Goal: Task Accomplishment & Management: Manage account settings

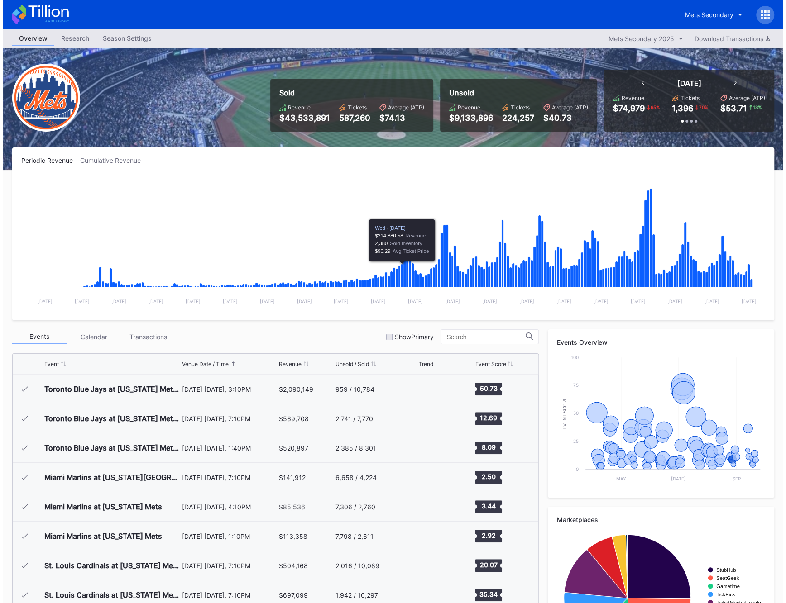
scroll to position [1736, 0]
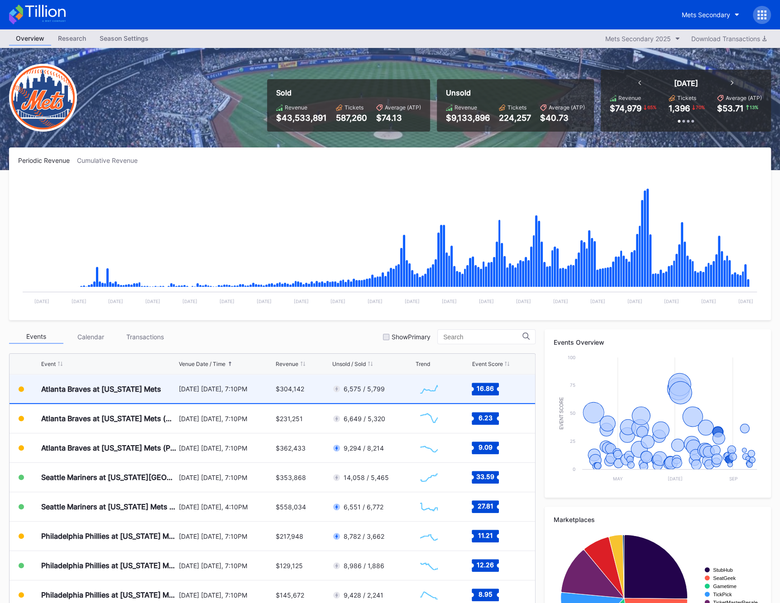
click at [227, 384] on div "August 12 Tuesday, 7:10PM" at bounding box center [226, 389] width 95 height 29
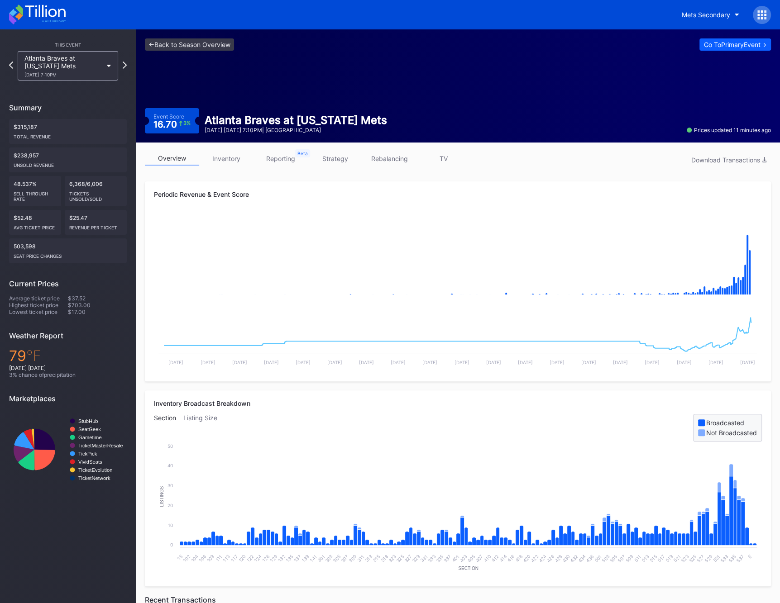
click at [228, 163] on link "inventory" at bounding box center [226, 159] width 54 height 14
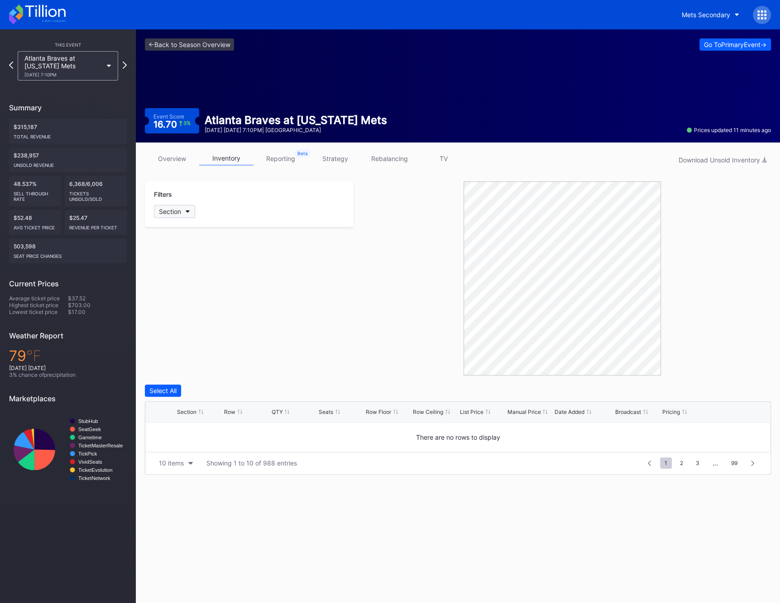
click at [186, 213] on button "Section" at bounding box center [174, 211] width 41 height 13
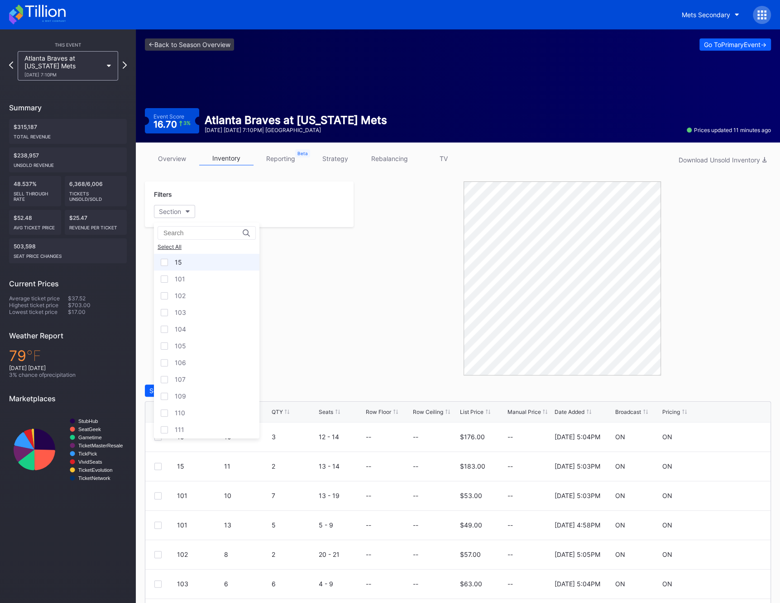
click at [201, 262] on div "15" at bounding box center [206, 262] width 105 height 17
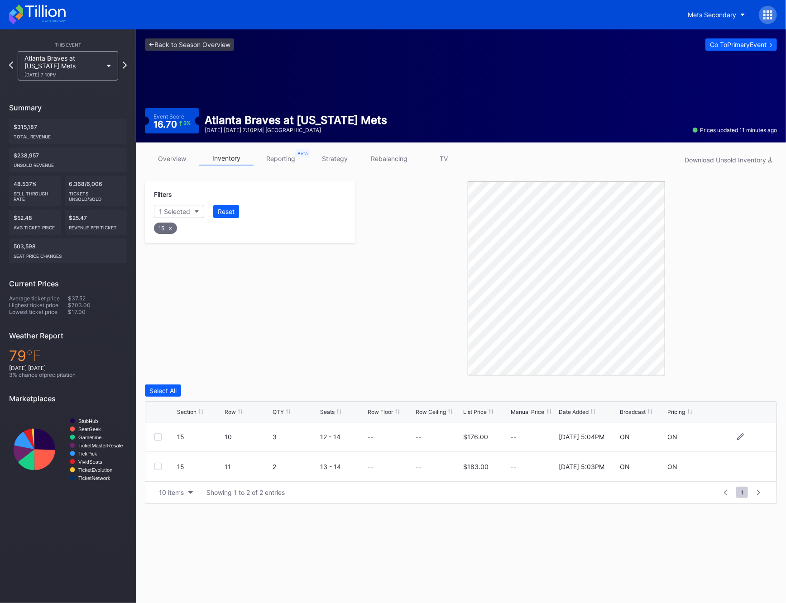
click at [160, 439] on div at bounding box center [157, 437] width 7 height 7
click at [760, 390] on div "Delete 1 Row" at bounding box center [754, 391] width 37 height 8
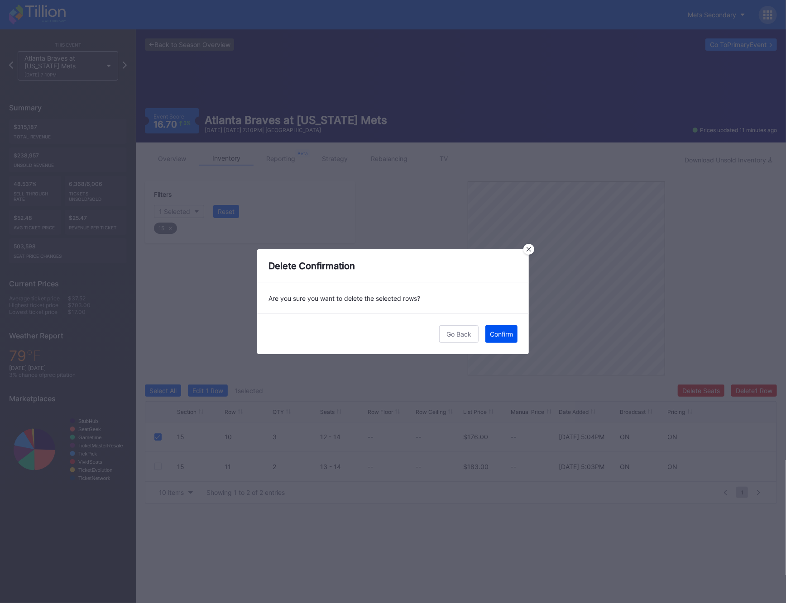
click at [509, 330] on div "Confirm" at bounding box center [501, 334] width 23 height 8
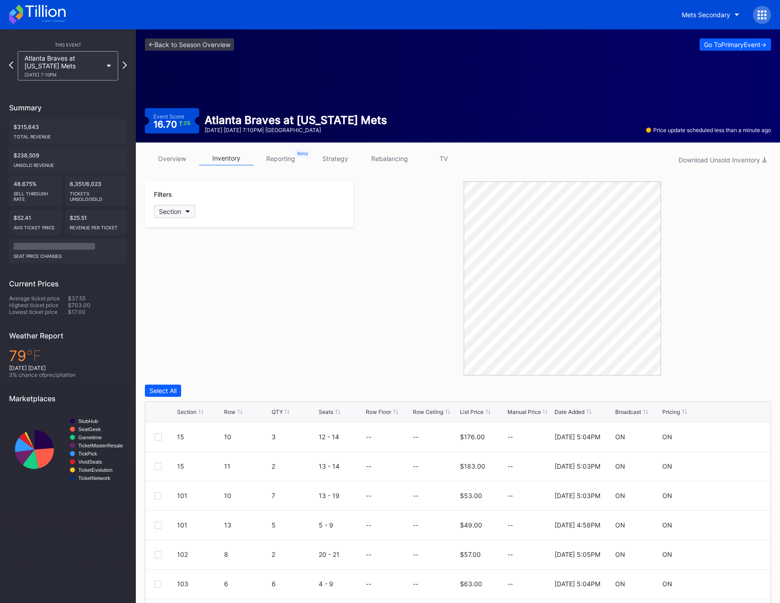
click at [181, 211] on div "Section" at bounding box center [170, 212] width 22 height 8
click at [205, 262] on div "15" at bounding box center [206, 262] width 105 height 17
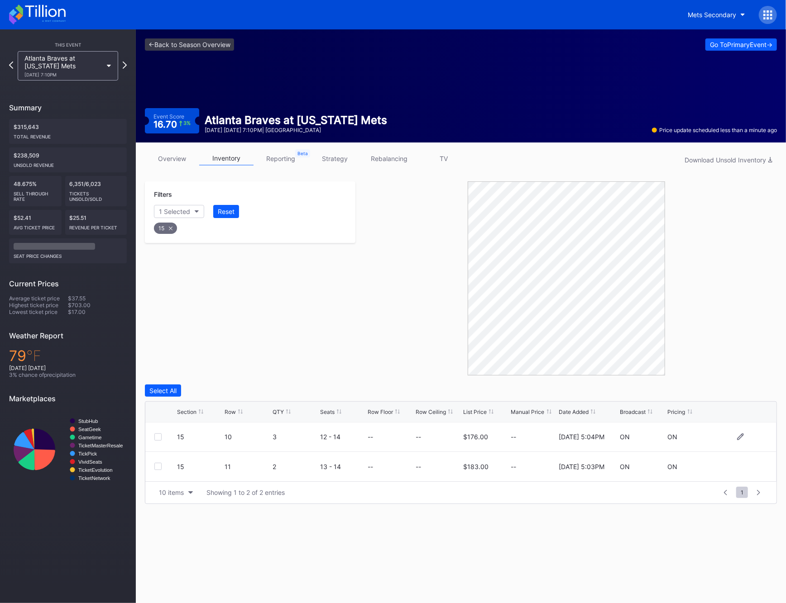
click at [160, 438] on div at bounding box center [157, 437] width 7 height 7
click at [747, 392] on div "Delete 1 Row" at bounding box center [754, 391] width 37 height 8
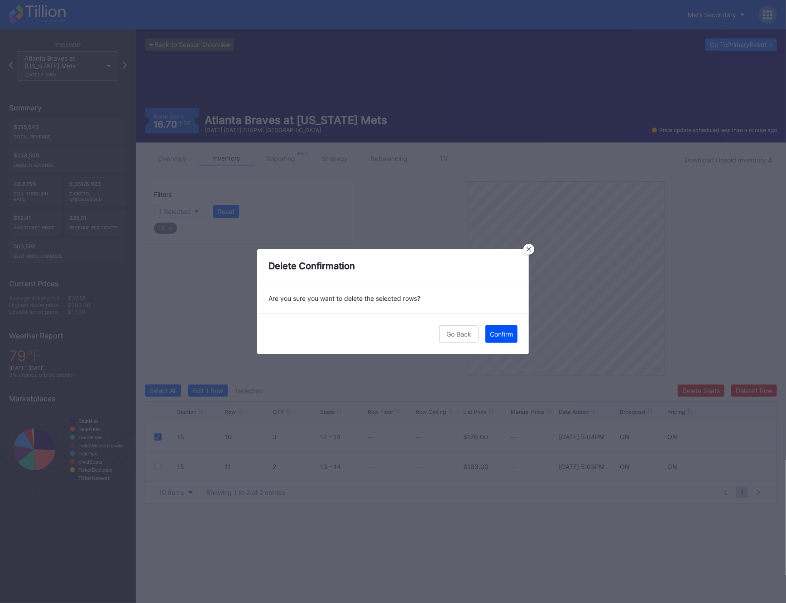
click at [504, 337] on button "Confirm" at bounding box center [501, 334] width 32 height 18
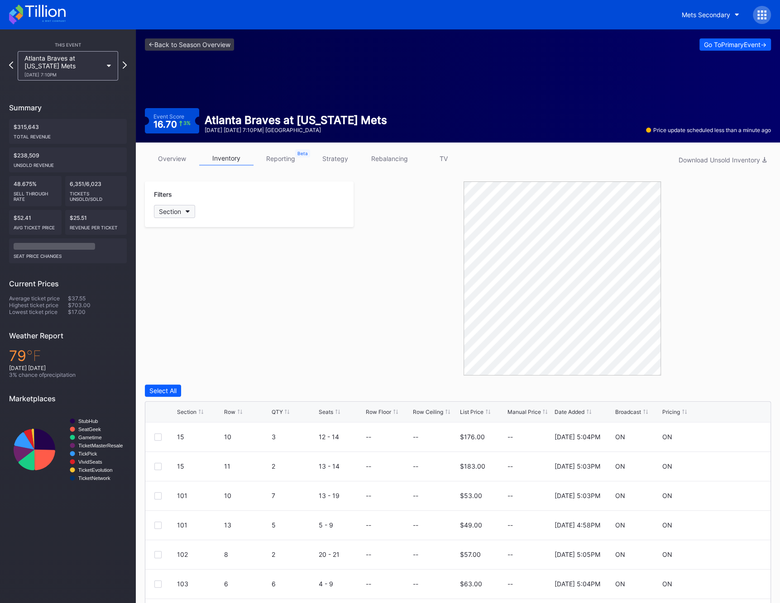
click at [183, 212] on button "Section" at bounding box center [174, 211] width 41 height 13
click at [203, 260] on div "15" at bounding box center [206, 262] width 105 height 17
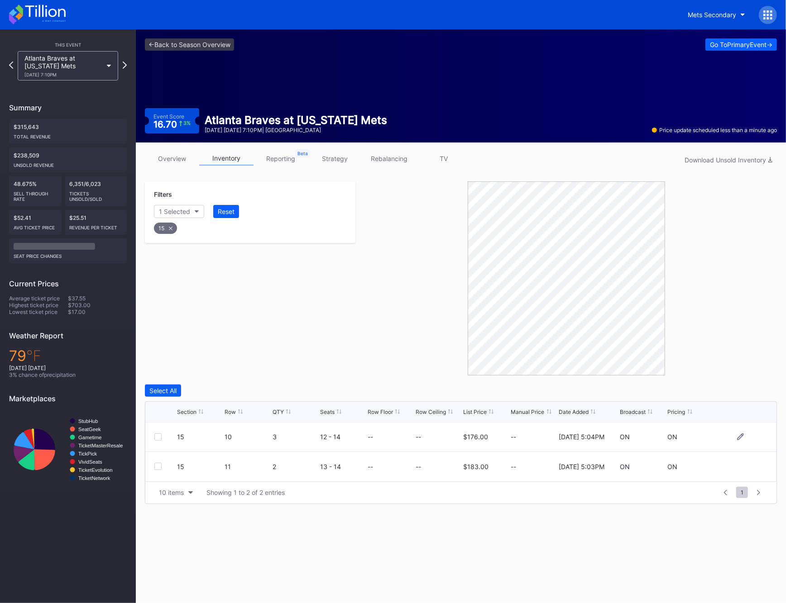
click at [159, 439] on div at bounding box center [157, 437] width 7 height 7
click at [771, 393] on div "Delete 1 Row" at bounding box center [754, 391] width 37 height 8
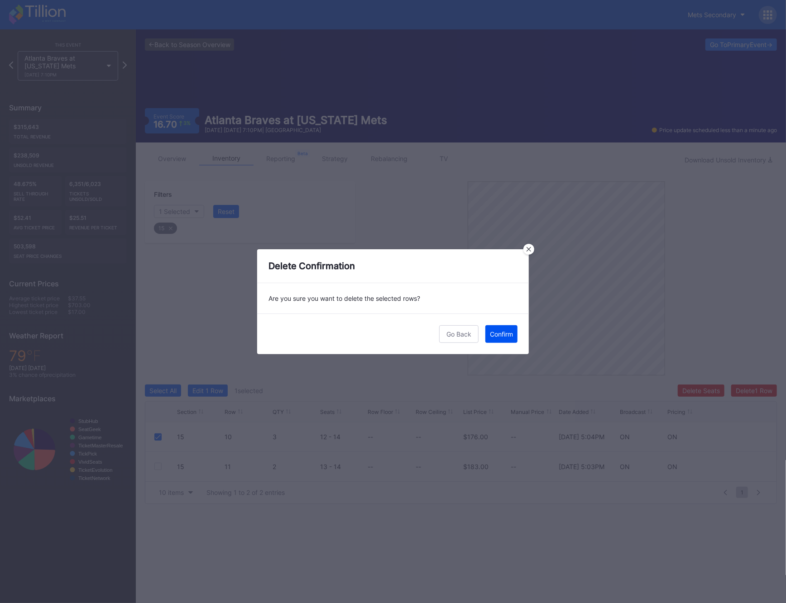
click at [516, 339] on button "Confirm" at bounding box center [501, 334] width 32 height 18
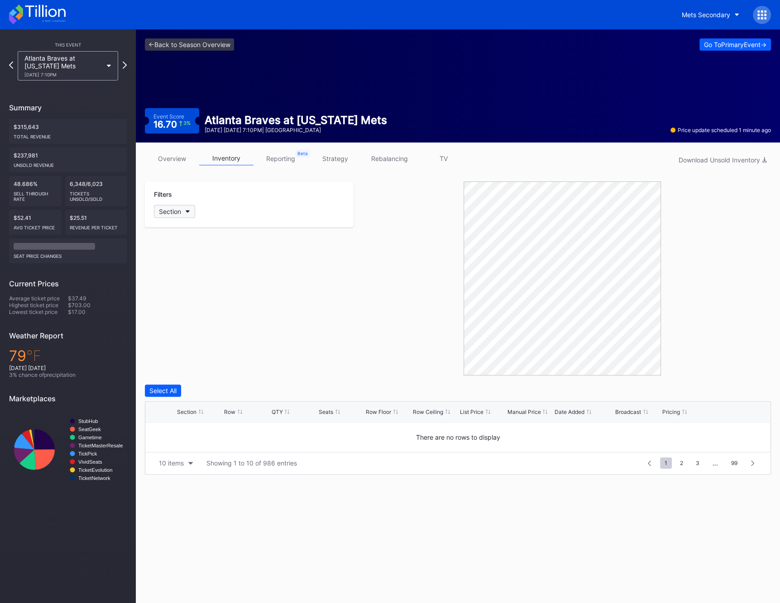
drag, startPoint x: 165, startPoint y: 215, endPoint x: 172, endPoint y: 212, distance: 7.3
click at [172, 212] on div "Section" at bounding box center [170, 212] width 22 height 8
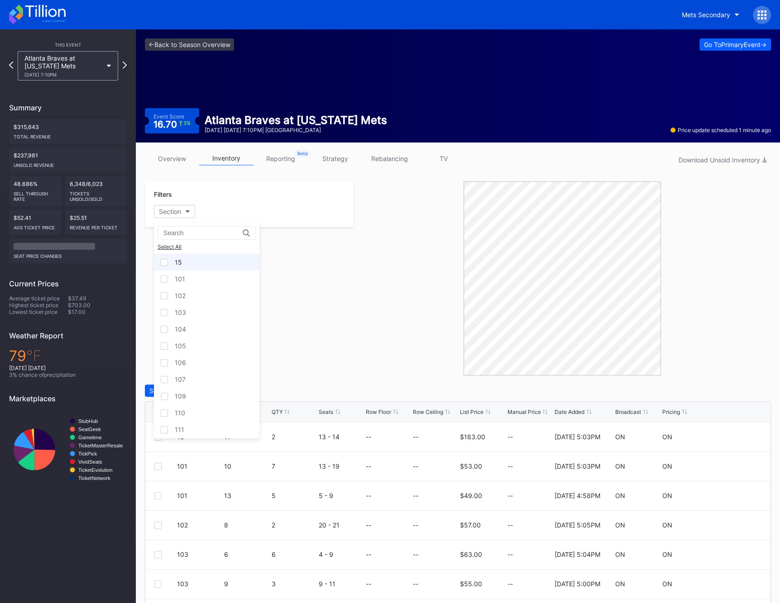
click at [195, 261] on div "15" at bounding box center [206, 262] width 105 height 17
